Goal: Transaction & Acquisition: Purchase product/service

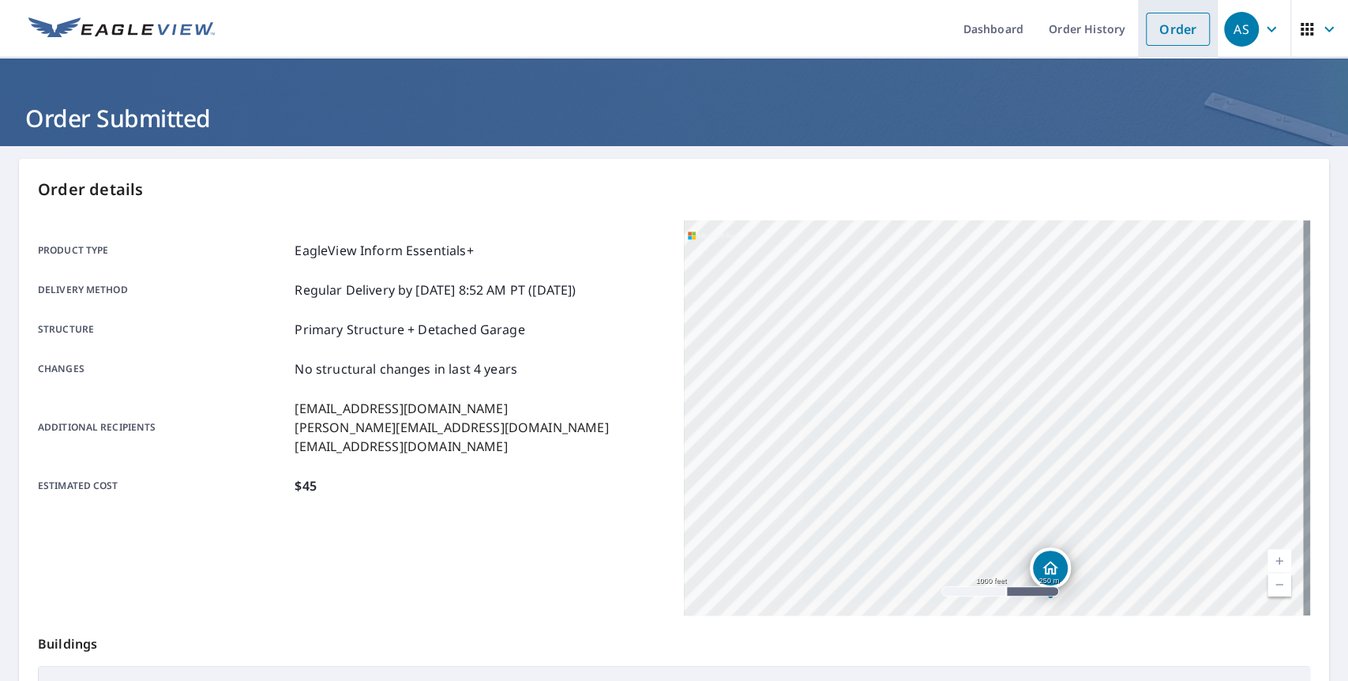
click at [1160, 33] on link "Order" at bounding box center [1178, 29] width 64 height 33
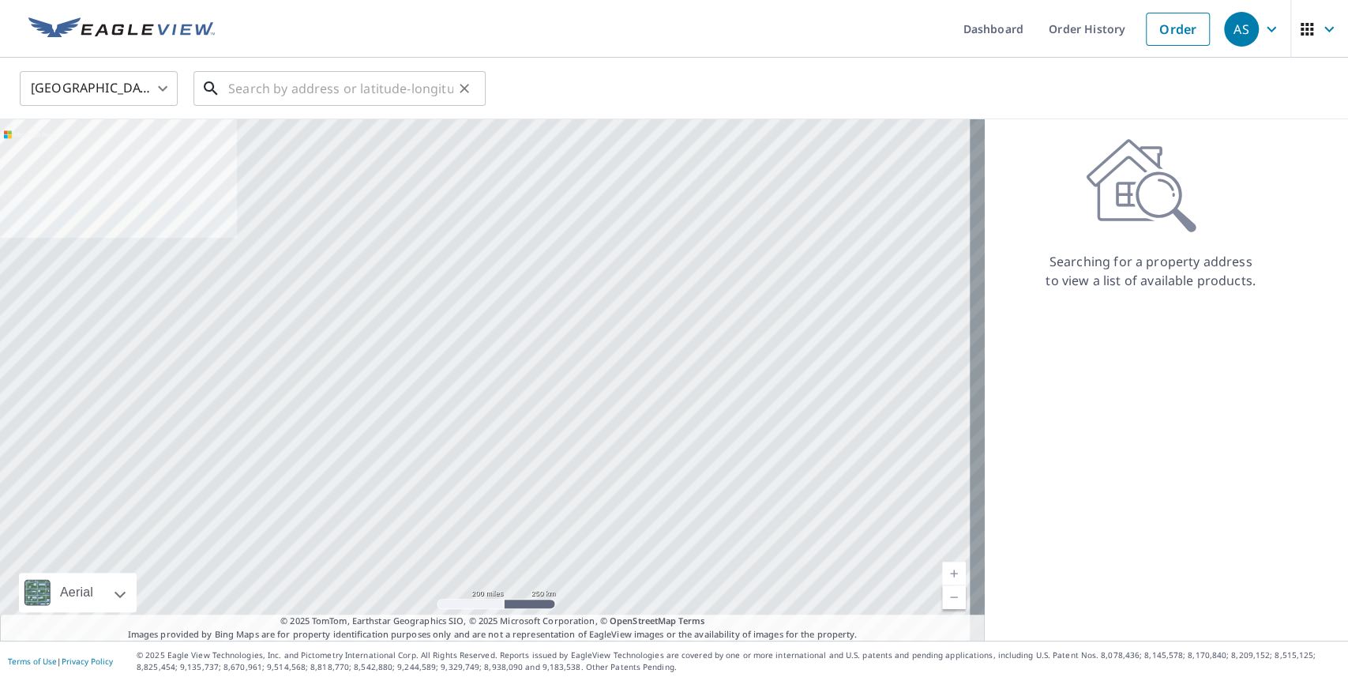
click at [277, 93] on input "text" at bounding box center [340, 88] width 225 height 44
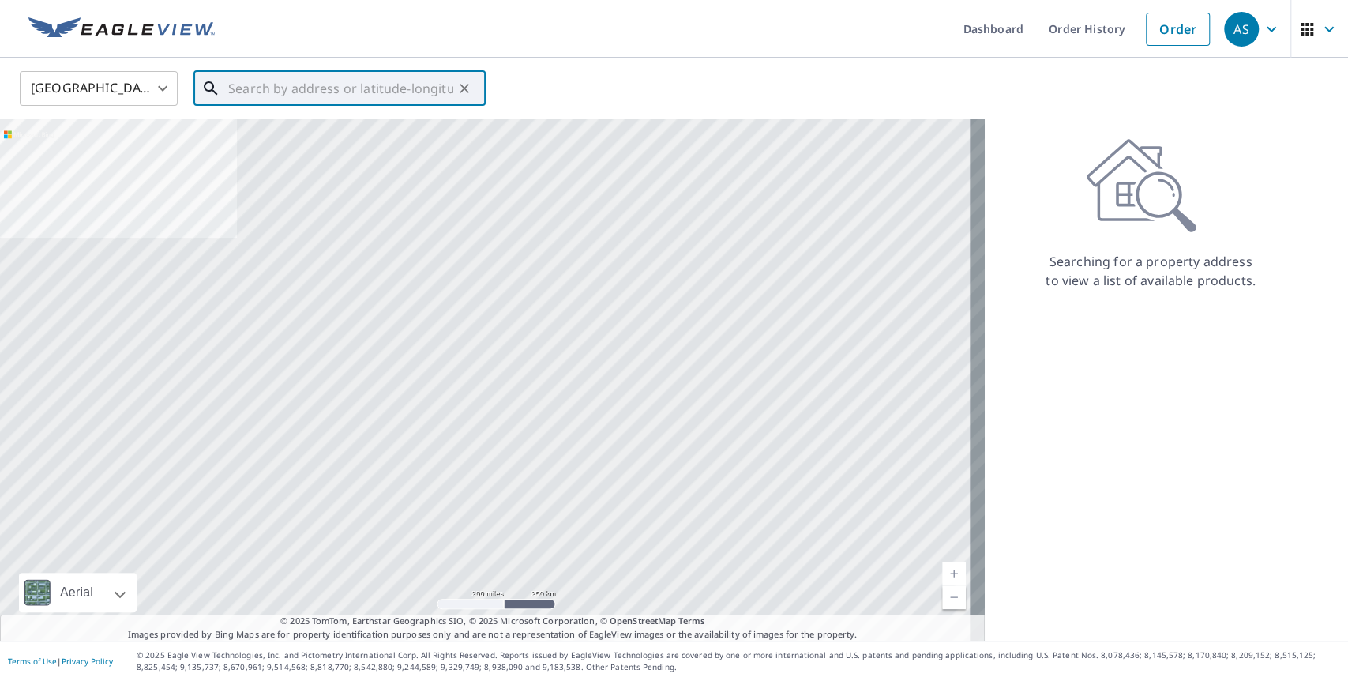
paste input "[STREET_ADDRESS][PERSON_NAME]"
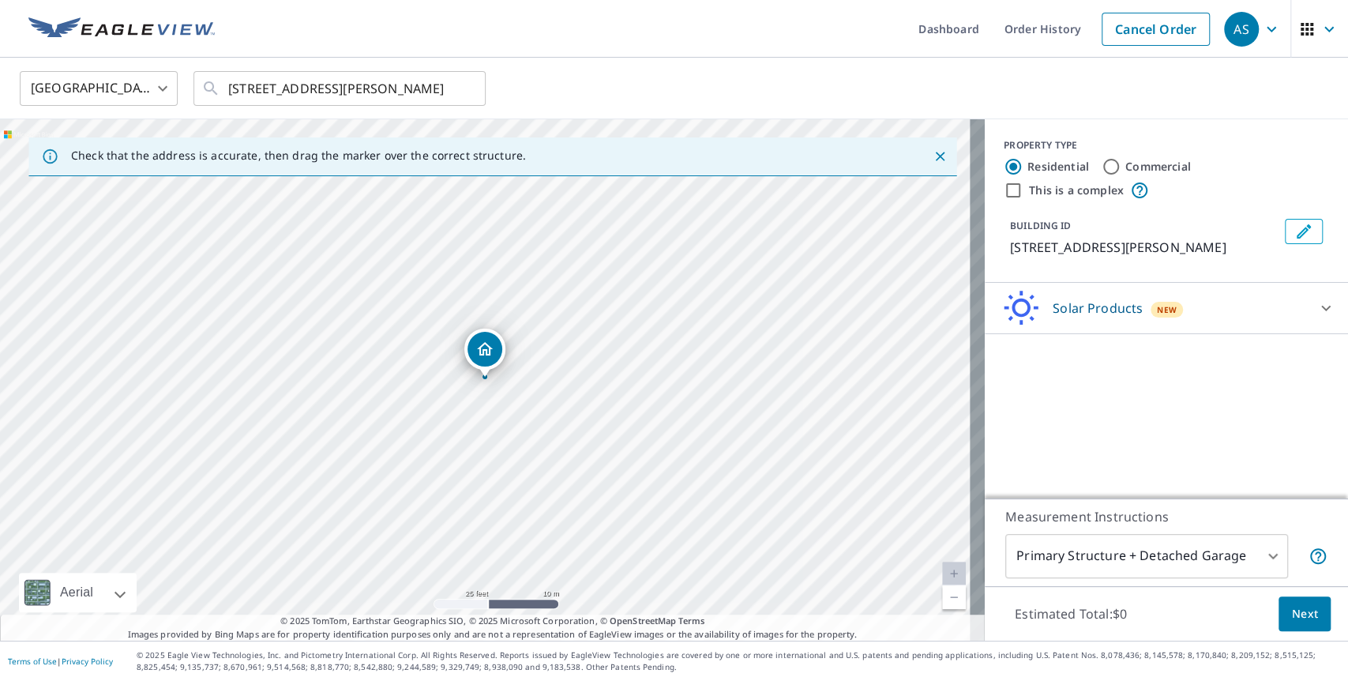
drag, startPoint x: 475, startPoint y: 387, endPoint x: 462, endPoint y: 387, distance: 12.6
click at [390, 82] on input "[STREET_ADDRESS][PERSON_NAME]" at bounding box center [340, 88] width 225 height 44
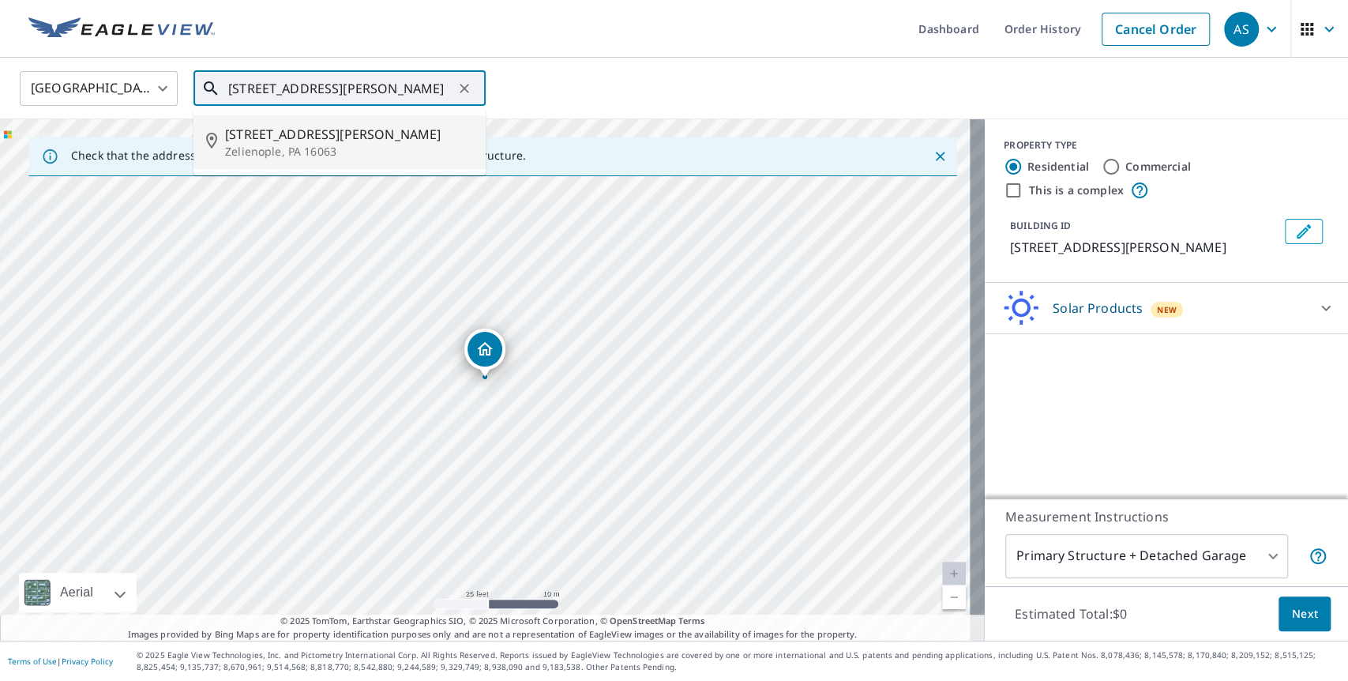
click at [314, 153] on p "Zelienople, PA 16063" at bounding box center [349, 152] width 248 height 16
type input "[STREET_ADDRESS][PERSON_NAME]"
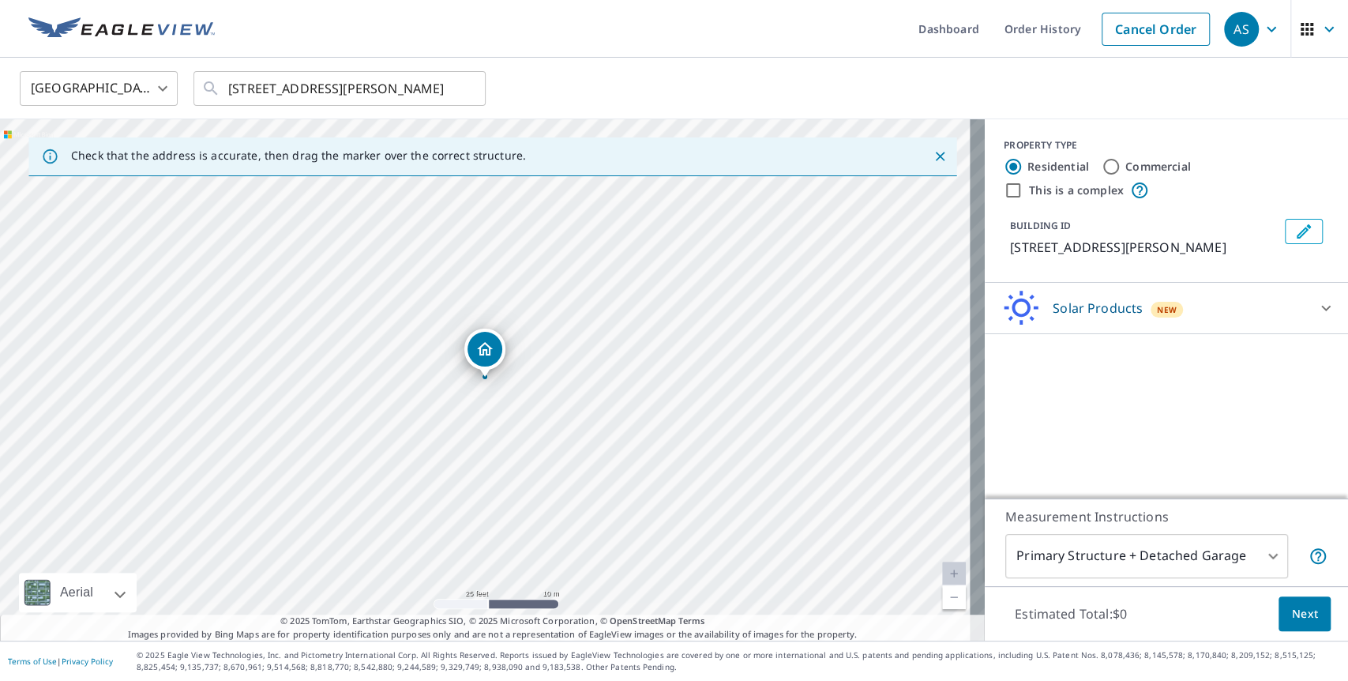
click at [1307, 318] on div at bounding box center [1326, 308] width 38 height 38
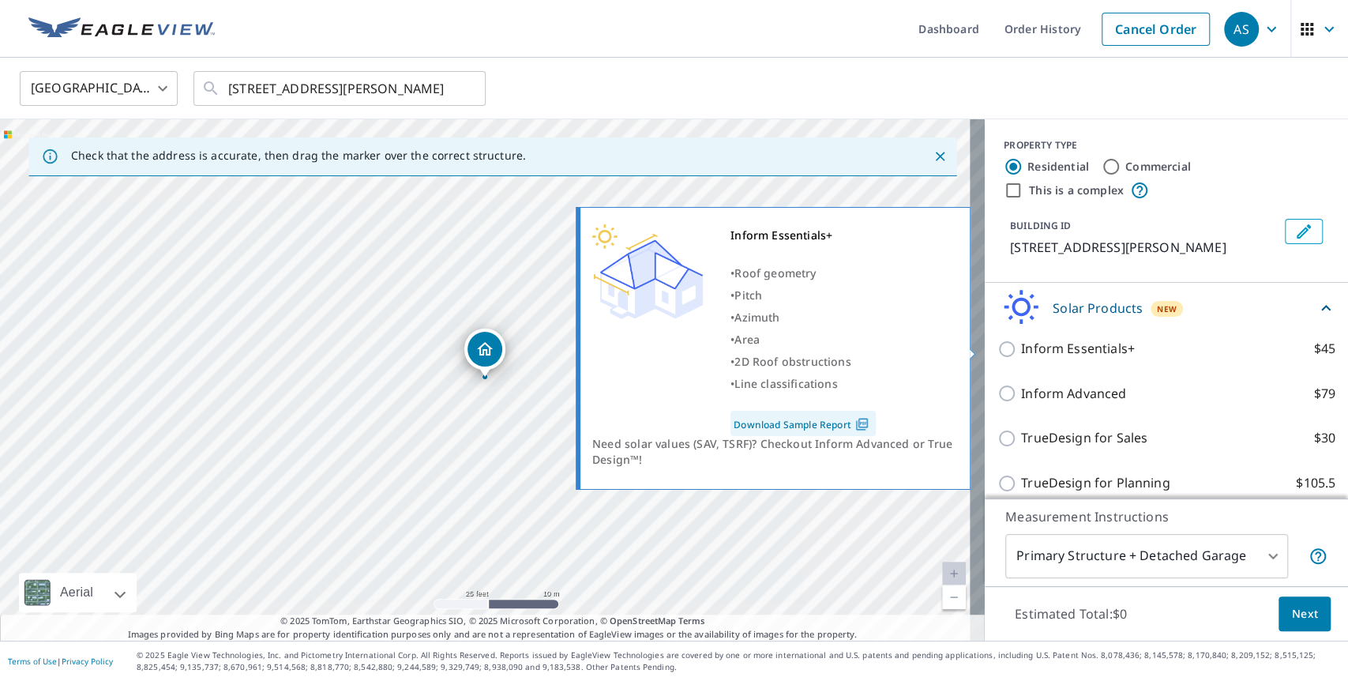
click at [997, 350] on input "Inform Essentials+ $45" at bounding box center [1009, 349] width 24 height 19
checkbox input "true"
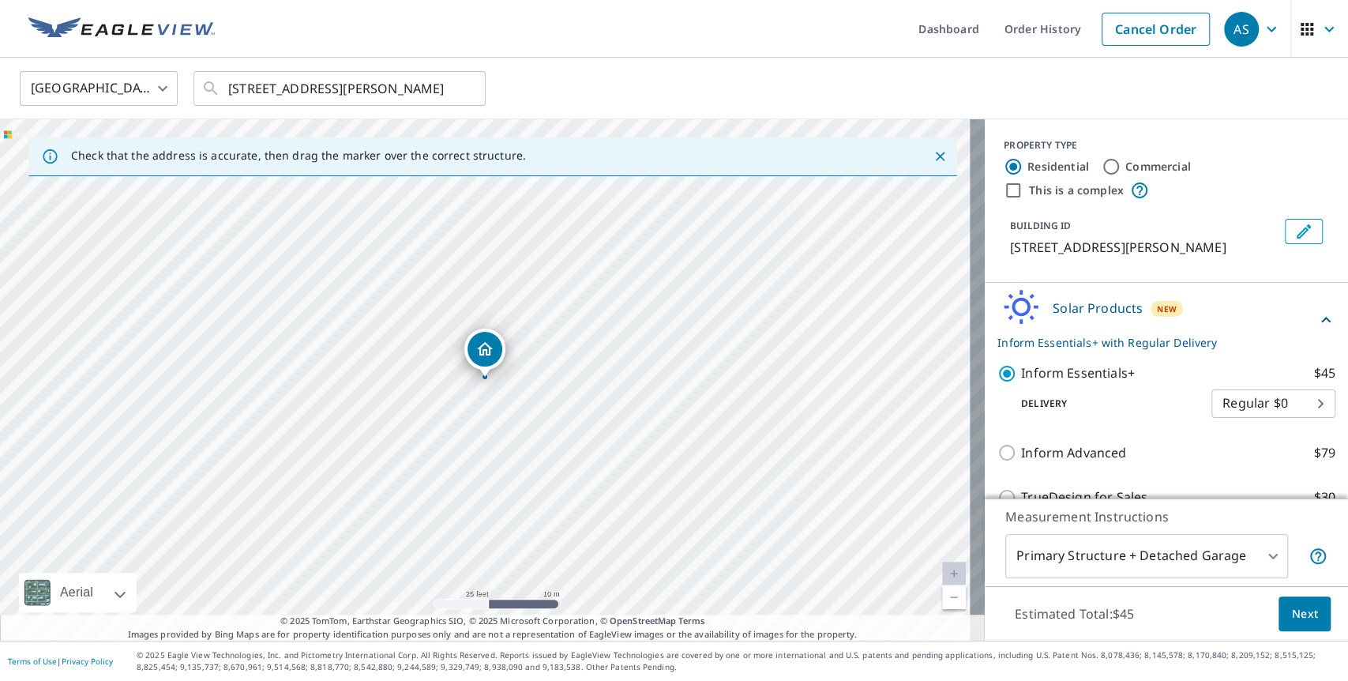
click at [1301, 612] on span "Next" at bounding box center [1304, 614] width 27 height 20
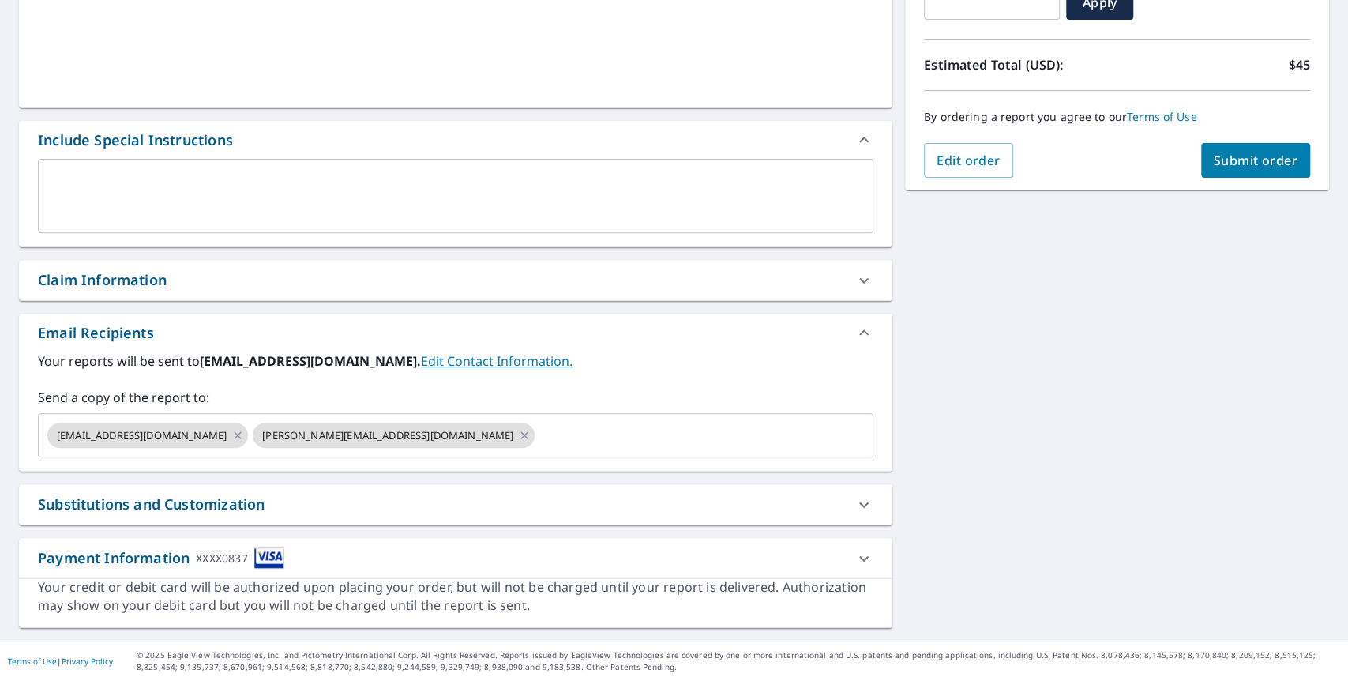
scroll to position [312, 0]
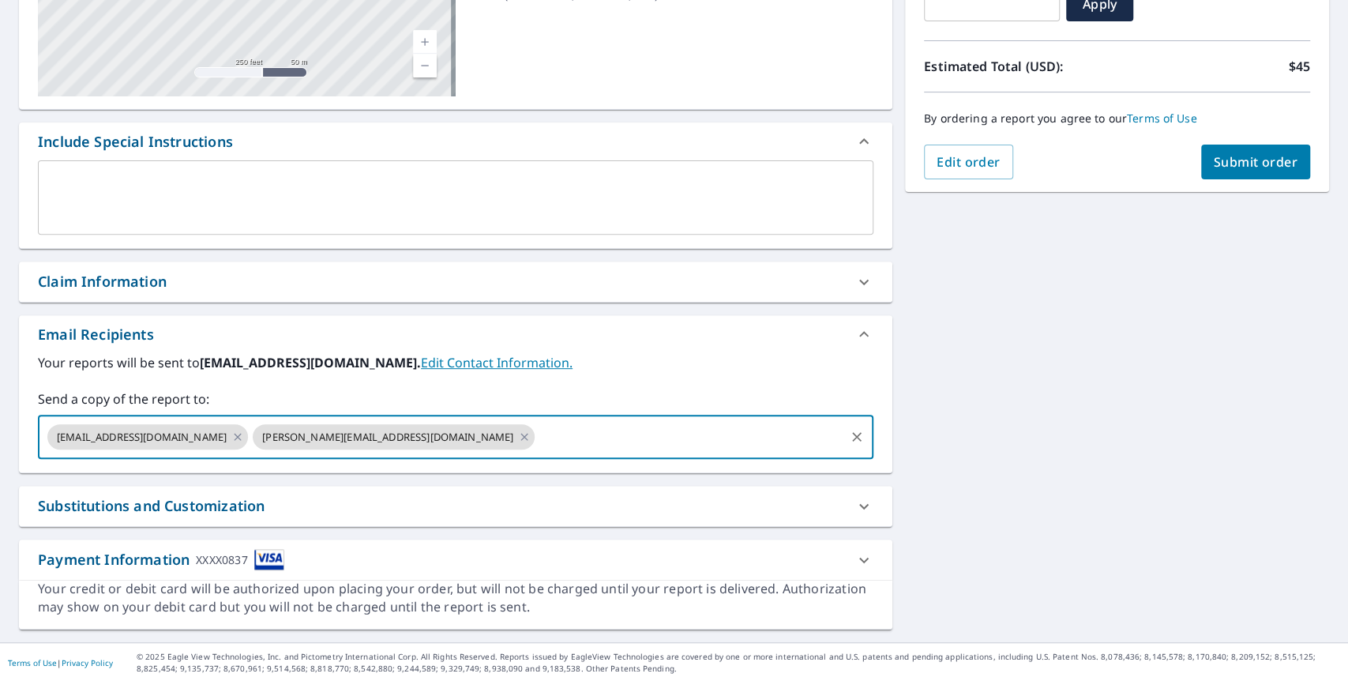
click at [537, 432] on input "text" at bounding box center [690, 437] width 306 height 30
type input "[EMAIL_ADDRESS][DOMAIN_NAME]"
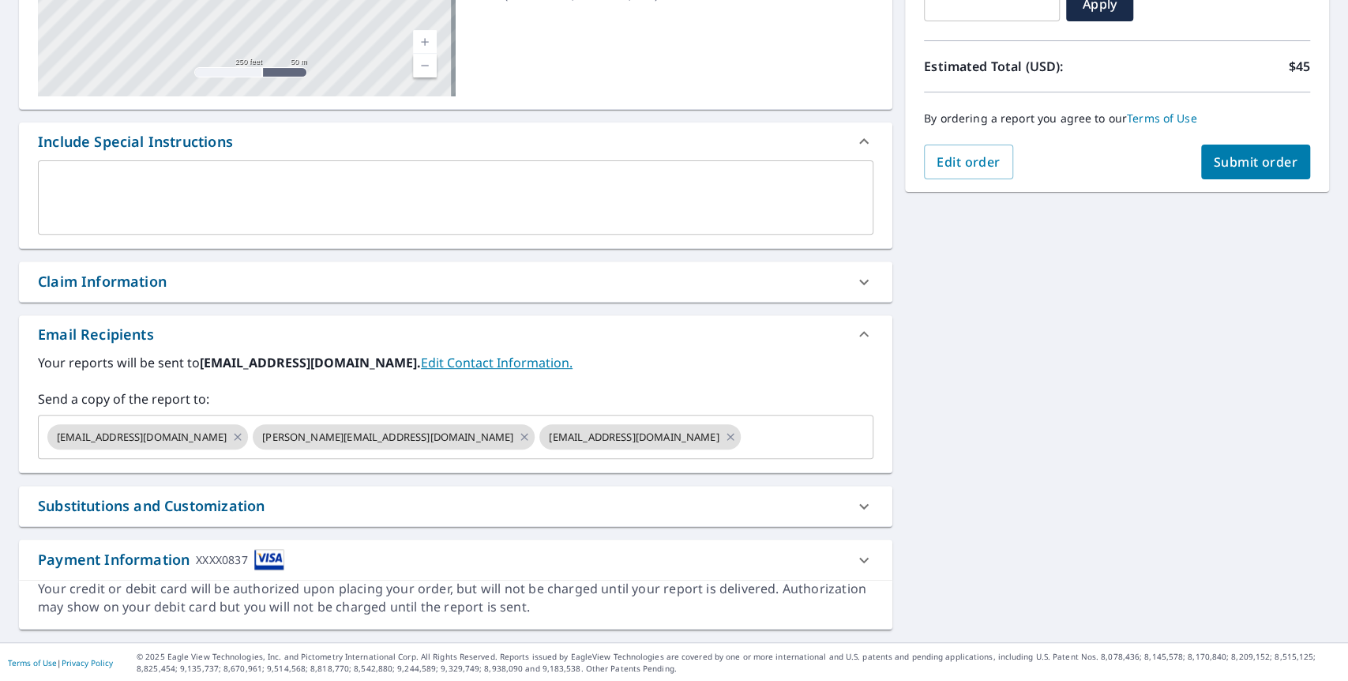
click at [1144, 482] on div "[STREET_ADDRESS][PERSON_NAME] Aerial Road A standard road map Aerial A detailed…" at bounding box center [674, 238] width 1348 height 808
click at [743, 442] on input "text" at bounding box center [792, 437] width 99 height 30
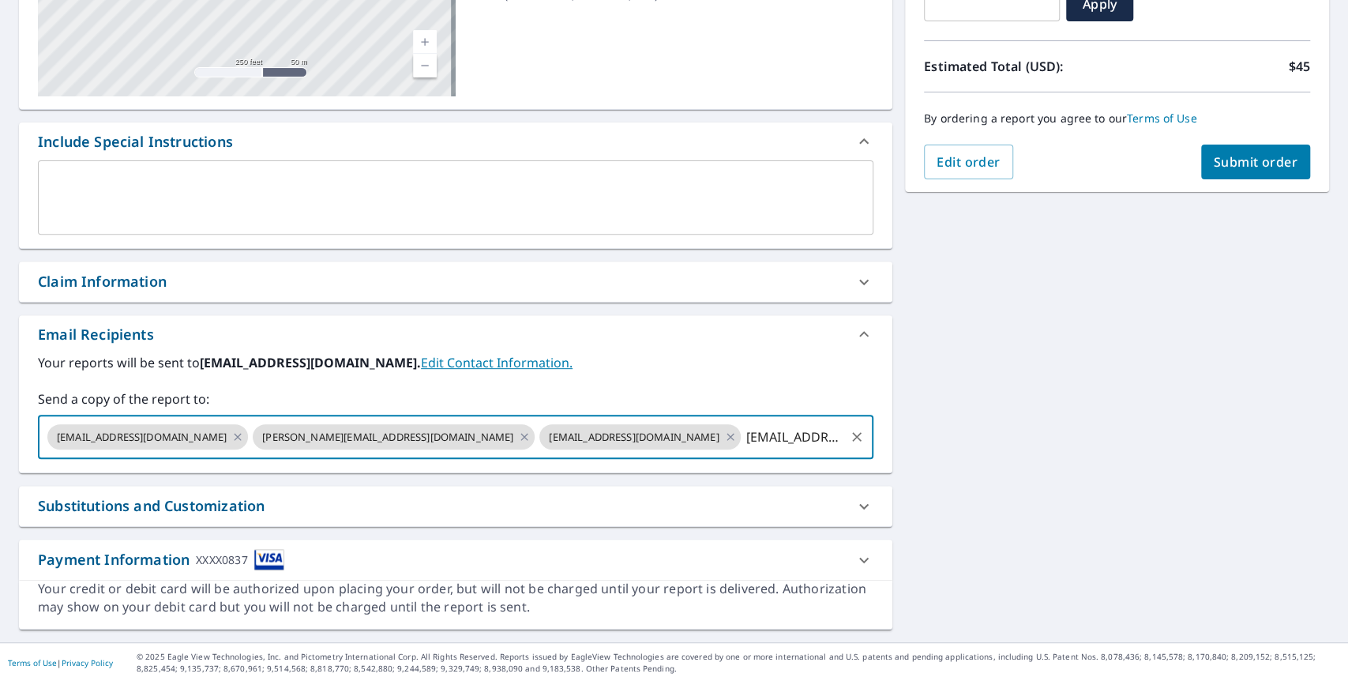
type input "[EMAIL_ADDRESS][DOMAIN_NAME]"
click at [1124, 374] on div "[STREET_ADDRESS][PERSON_NAME] Aerial Road A standard road map Aerial A detailed…" at bounding box center [674, 238] width 1348 height 808
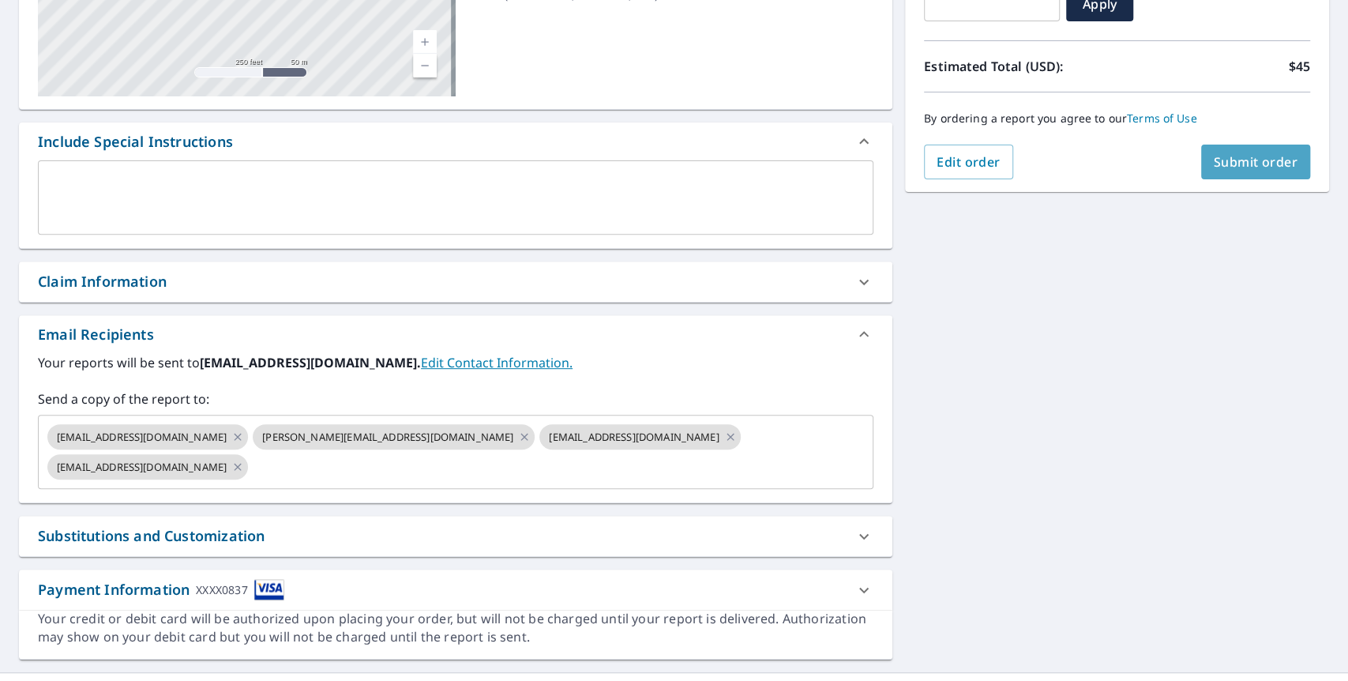
click at [1263, 166] on span "Submit order" at bounding box center [1256, 161] width 84 height 17
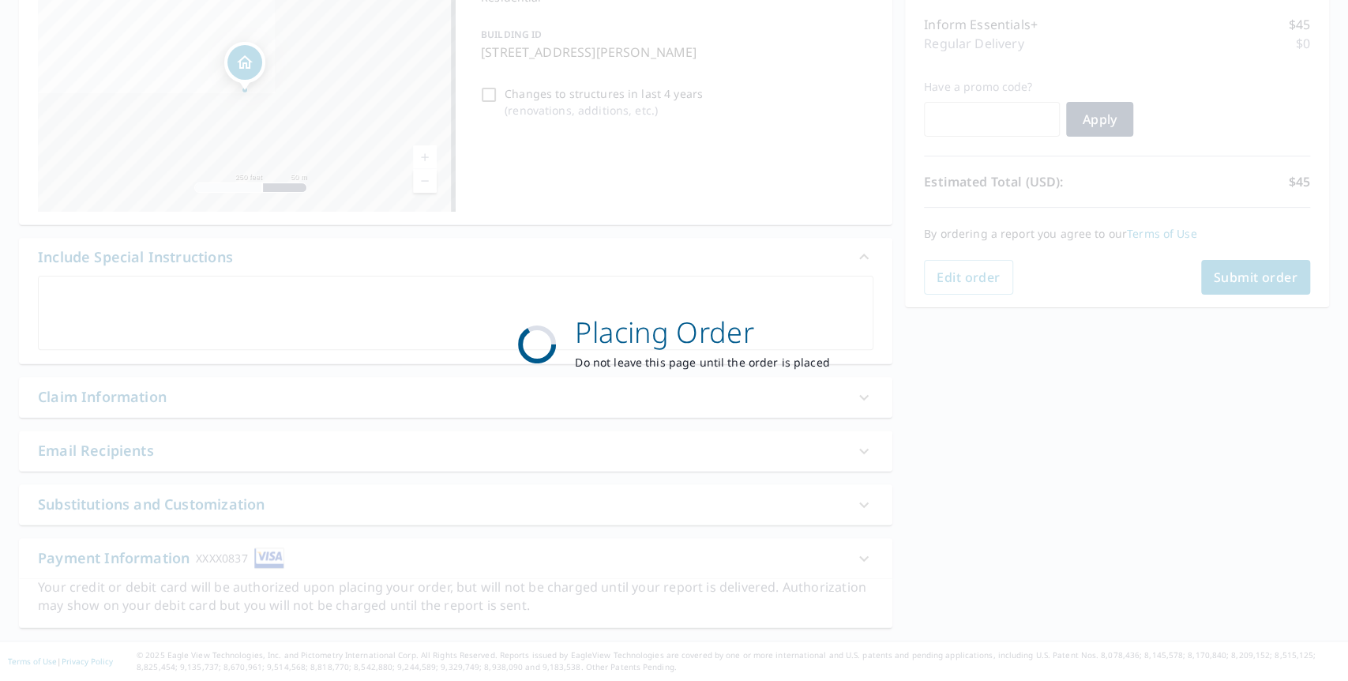
scroll to position [196, 0]
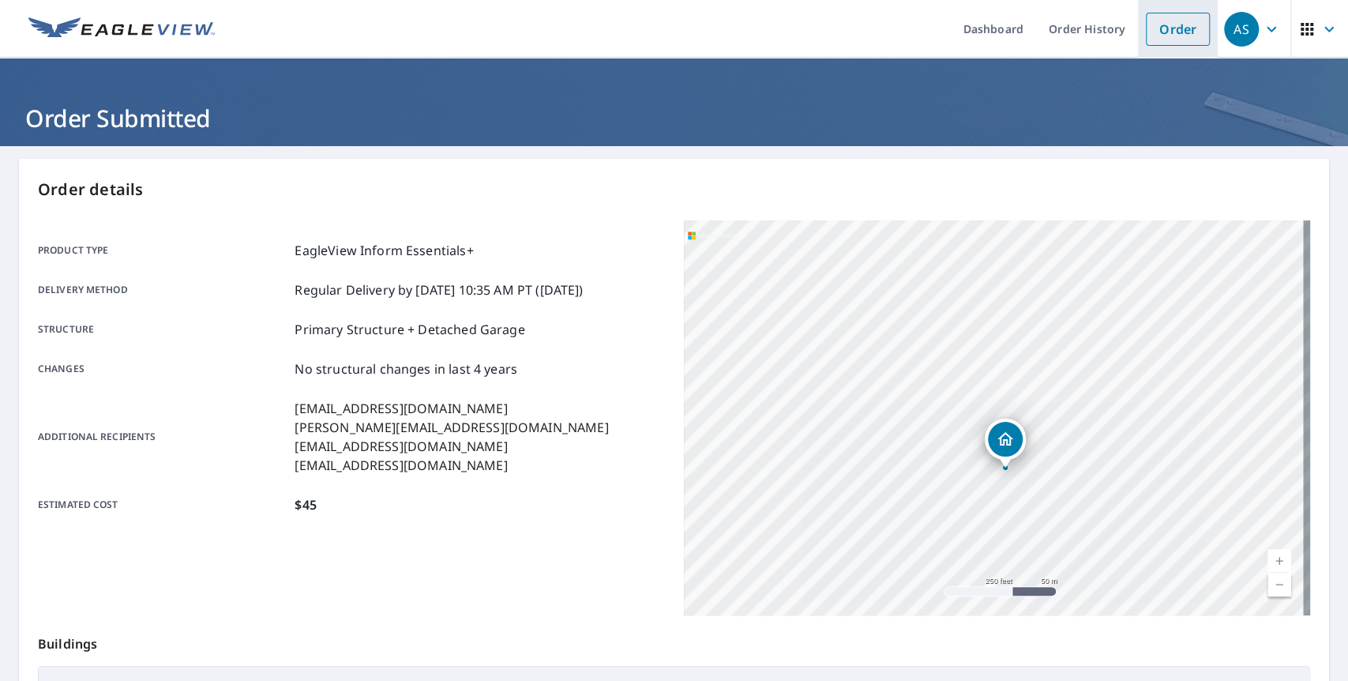
click at [1169, 43] on link "Order" at bounding box center [1178, 29] width 64 height 33
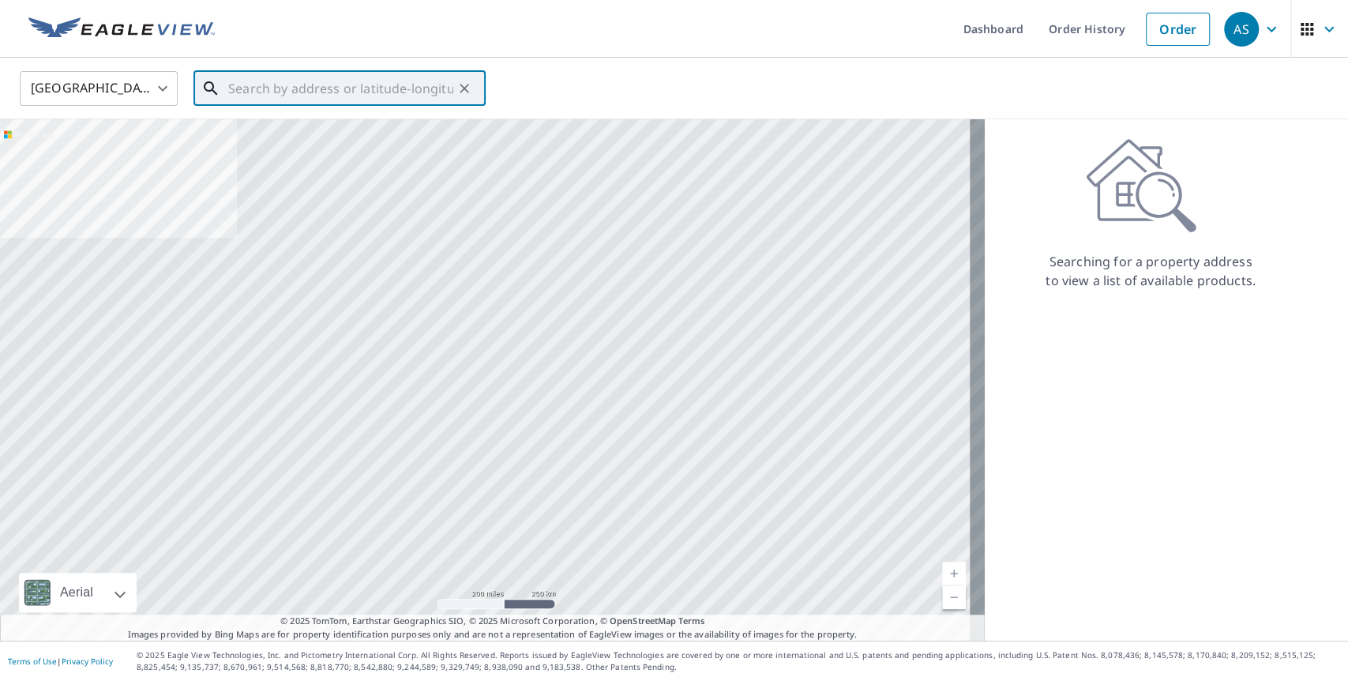
click at [320, 87] on input "text" at bounding box center [340, 88] width 225 height 44
paste input "[STREET_ADDRESS][PERSON_NAME]"
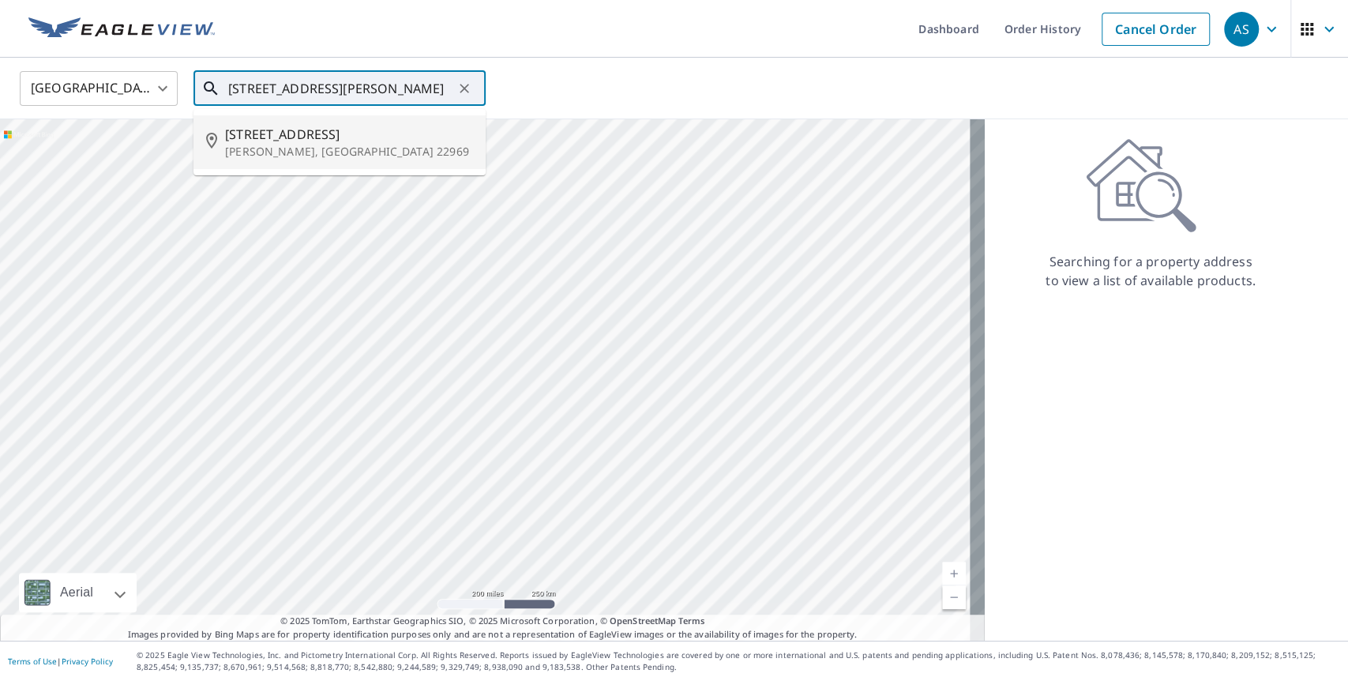
click at [435, 151] on p "[PERSON_NAME], [GEOGRAPHIC_DATA] 22969" at bounding box center [349, 152] width 248 height 16
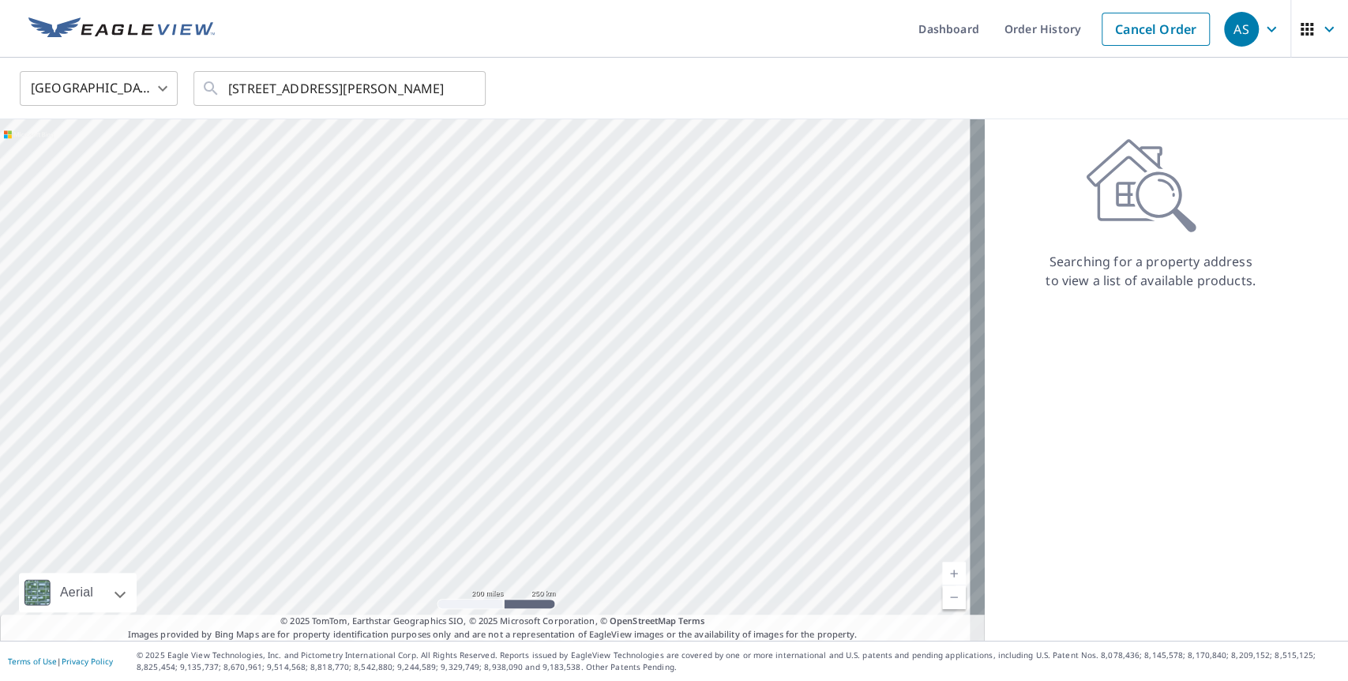
type input "[STREET_ADDRESS][PERSON_NAME]"
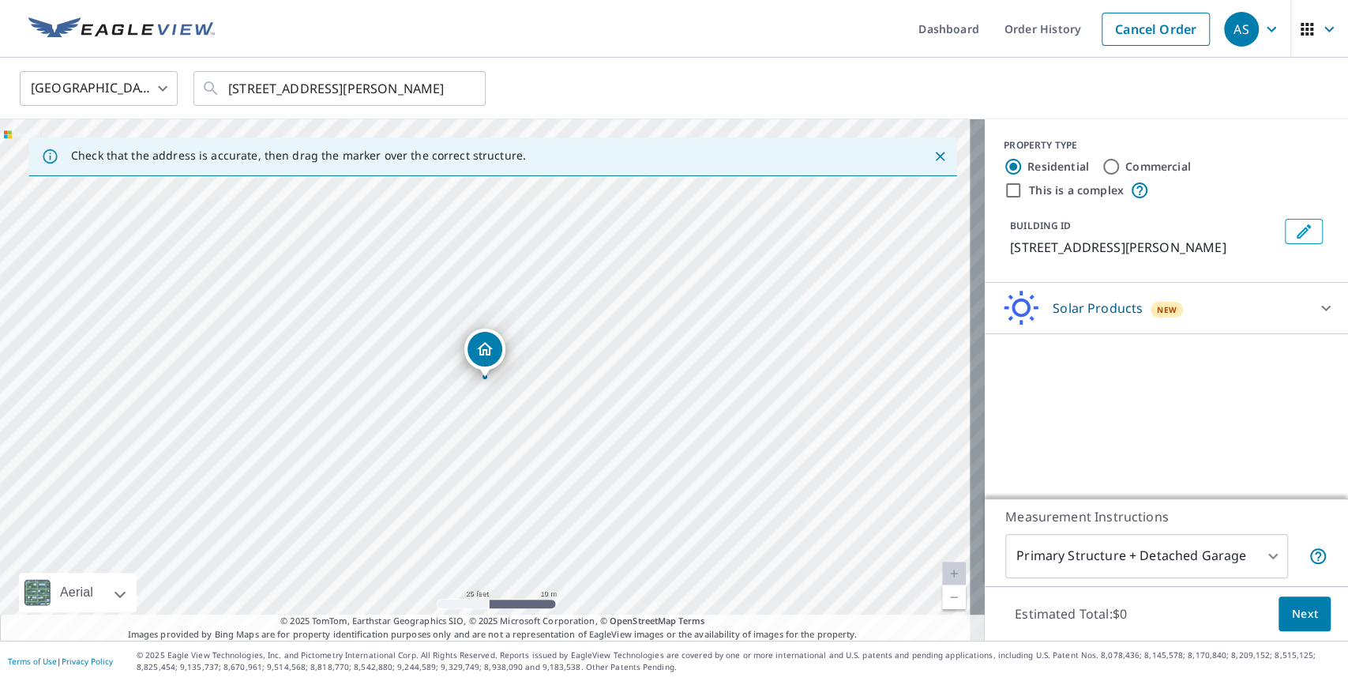
click at [1188, 324] on div "Solar Products New" at bounding box center [1152, 308] width 310 height 37
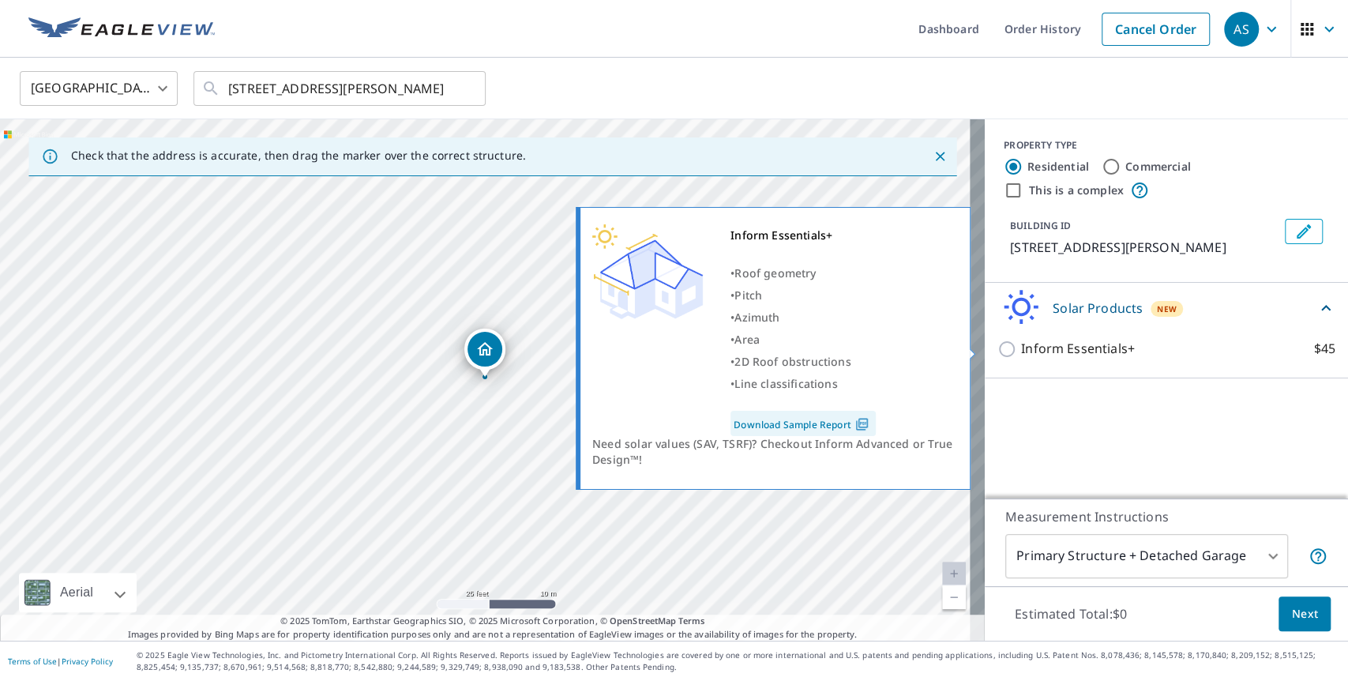
click at [997, 349] on input "Inform Essentials+ $45" at bounding box center [1009, 349] width 24 height 19
checkbox input "true"
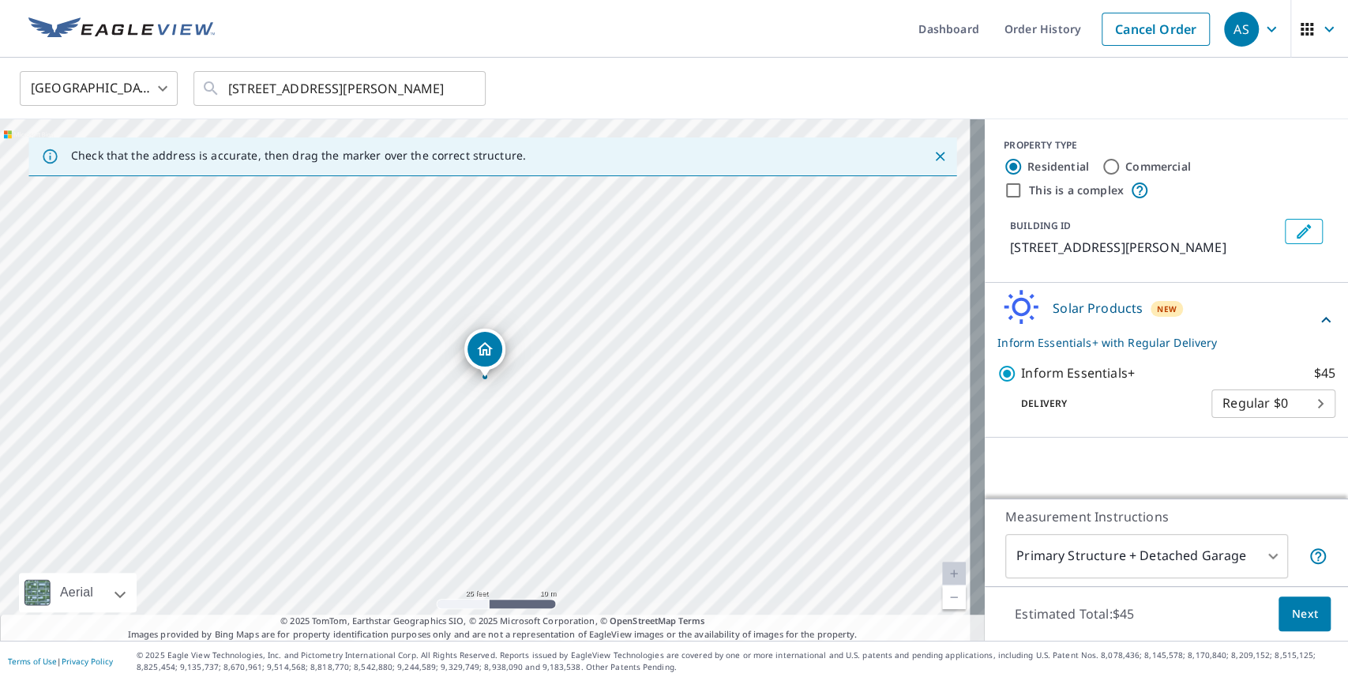
click at [1291, 605] on span "Next" at bounding box center [1304, 614] width 27 height 20
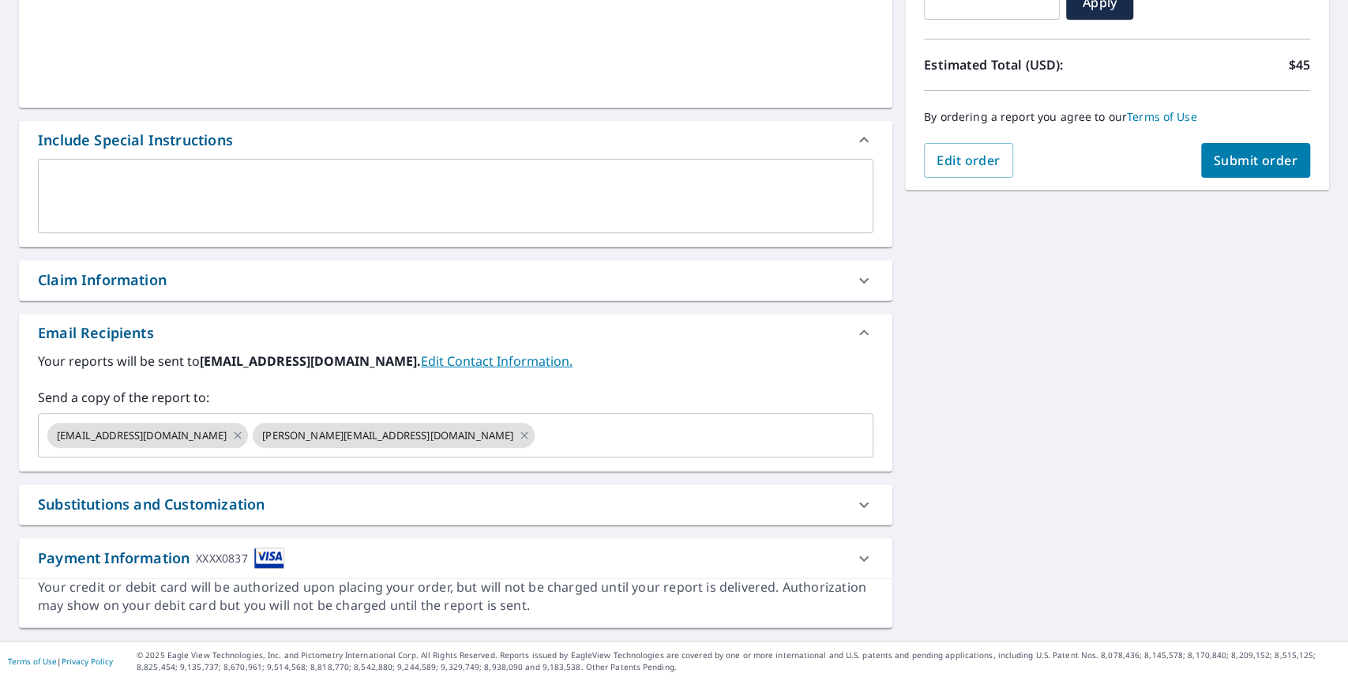
scroll to position [312, 0]
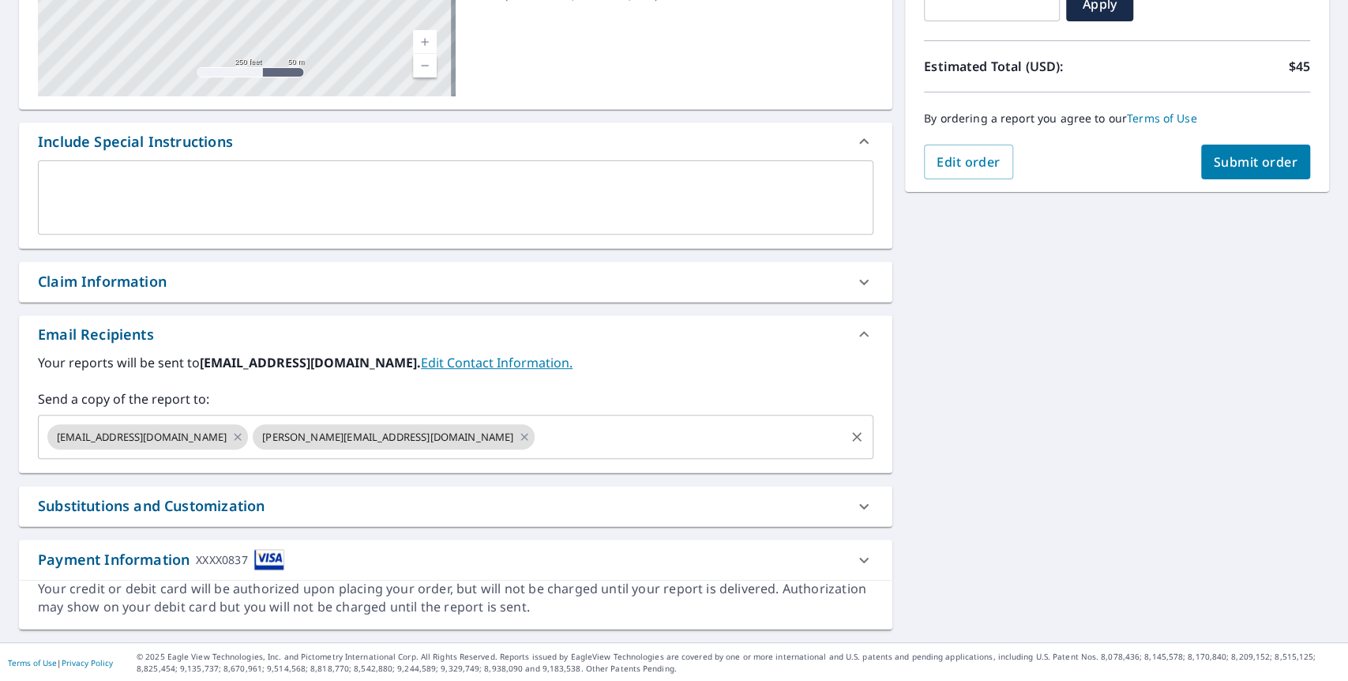
click at [469, 418] on div "[EMAIL_ADDRESS][DOMAIN_NAME] [PERSON_NAME][EMAIL_ADDRESS][DOMAIN_NAME] ​" at bounding box center [455, 437] width 835 height 44
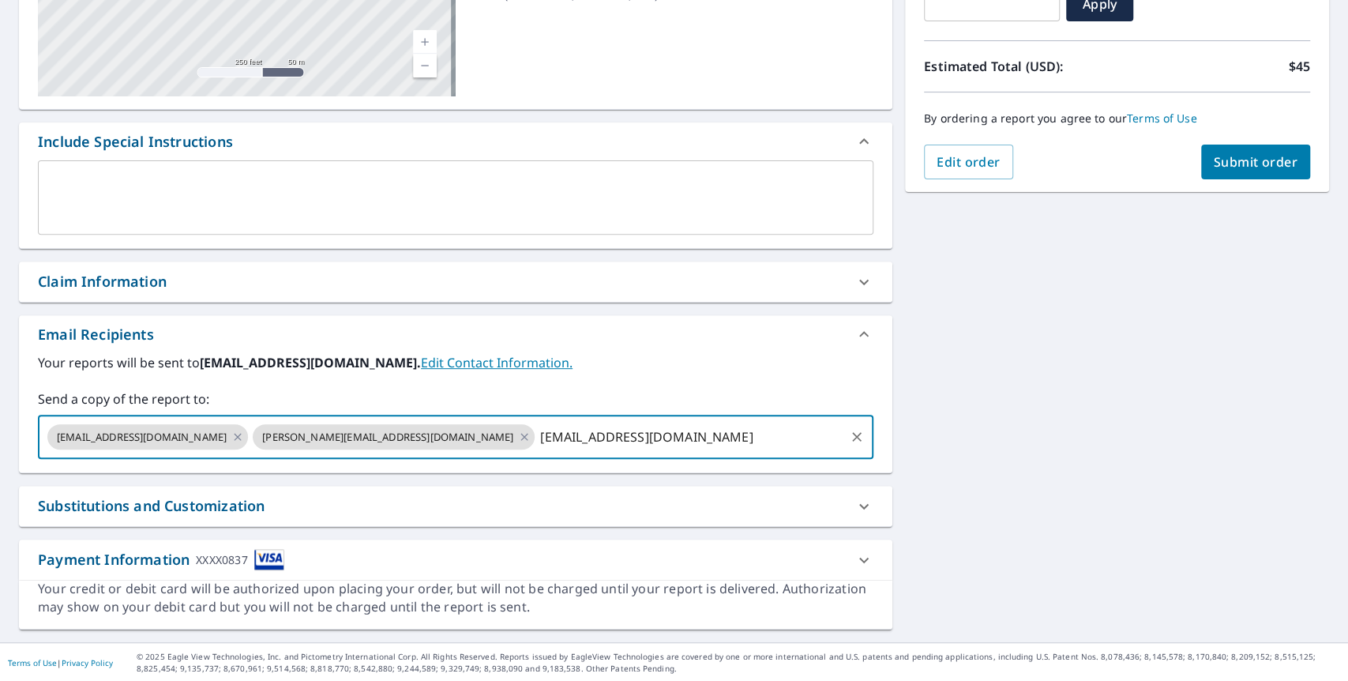
type input "[EMAIL_ADDRESS][DOMAIN_NAME]"
click at [1017, 446] on div "[STREET_ADDRESS][PERSON_NAME] Aerial Road A standard road map Aerial A detailed…" at bounding box center [674, 238] width 1348 height 808
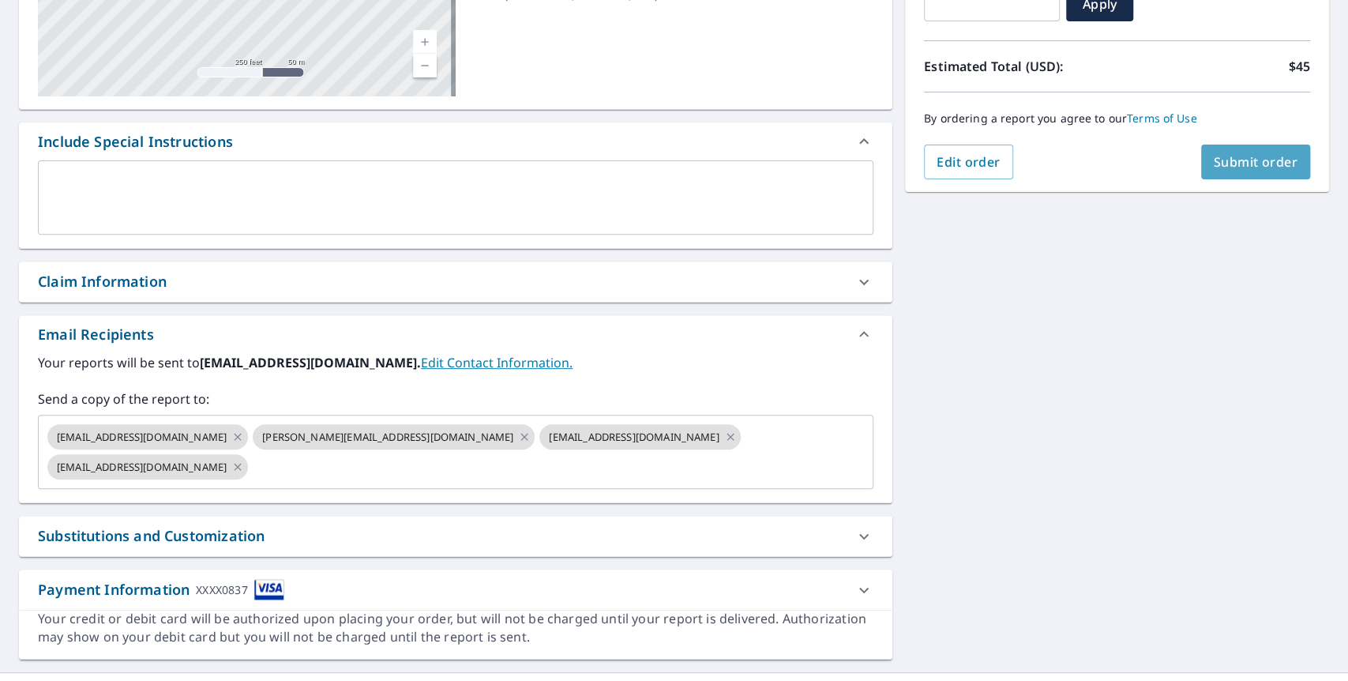
click at [1240, 166] on span "Submit order" at bounding box center [1256, 161] width 84 height 17
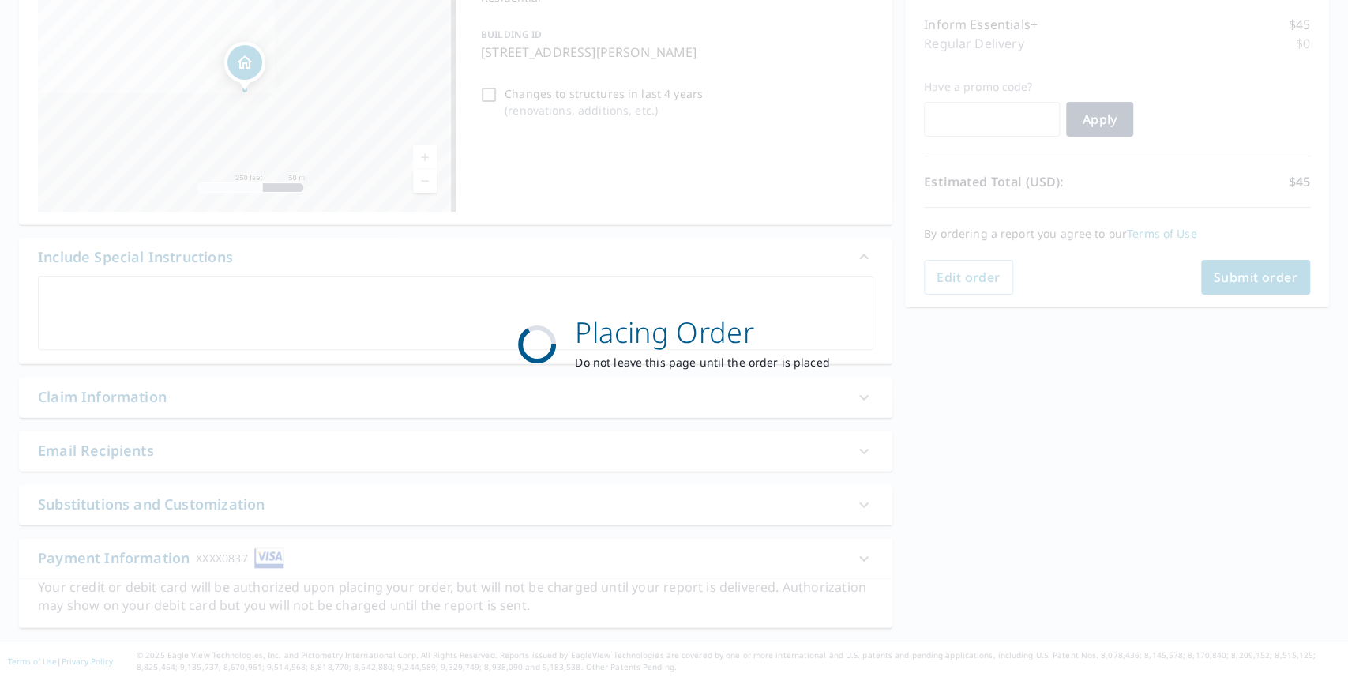
scroll to position [196, 0]
click at [111, 635] on div "Placing Order Do not leave this page until the order is placed" at bounding box center [674, 340] width 1348 height 681
